Goal: Transaction & Acquisition: Subscribe to service/newsletter

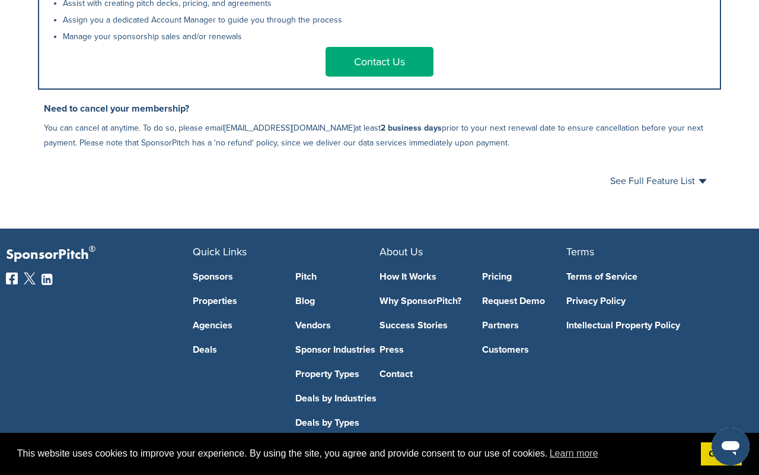
scroll to position [744, 0]
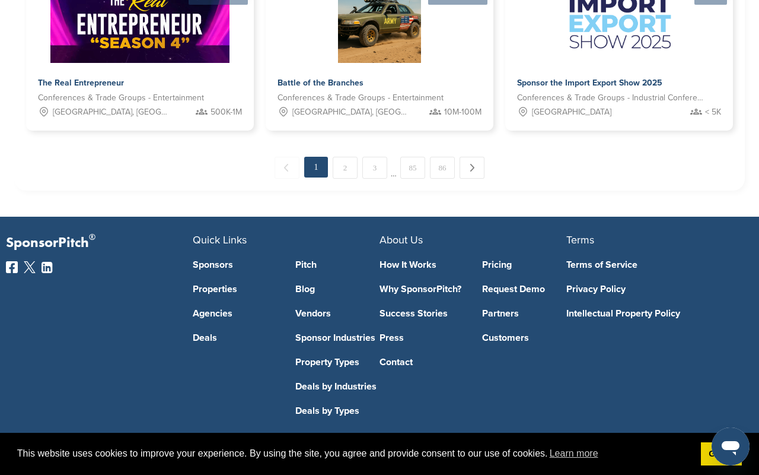
scroll to position [964, 0]
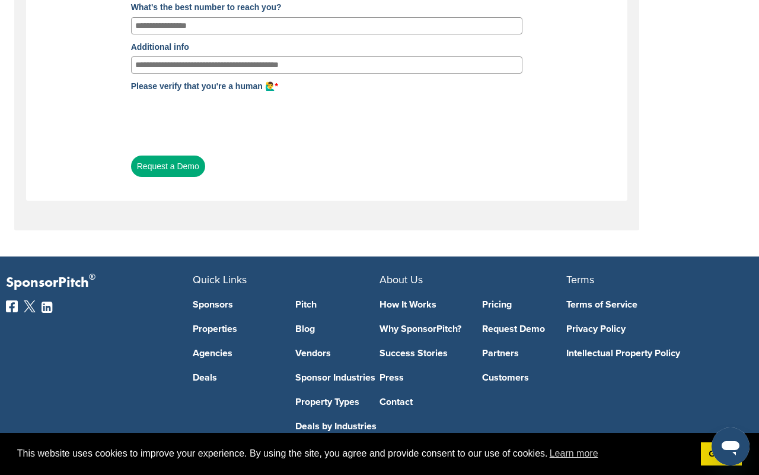
scroll to position [431, 0]
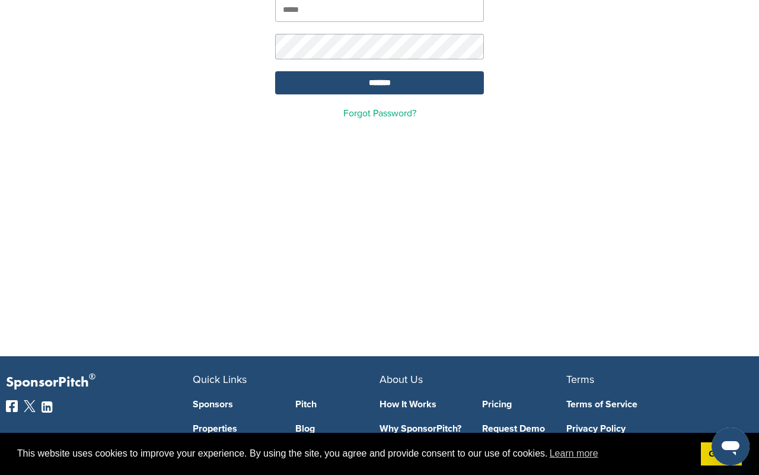
scroll to position [237, 0]
